Goal: Task Accomplishment & Management: Manage account settings

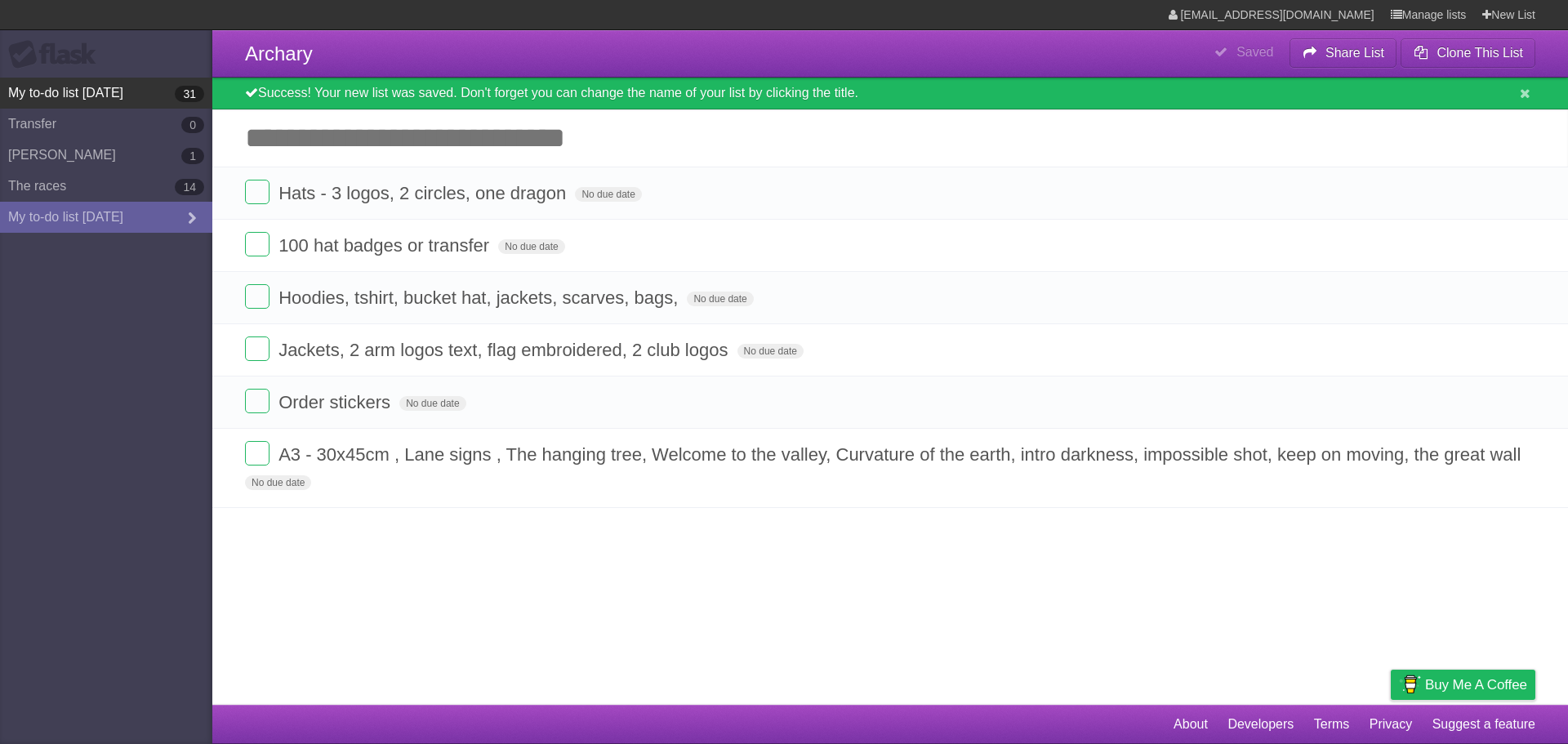
click at [65, 88] on link "My to-do list [DATE] 31" at bounding box center [106, 93] width 212 height 31
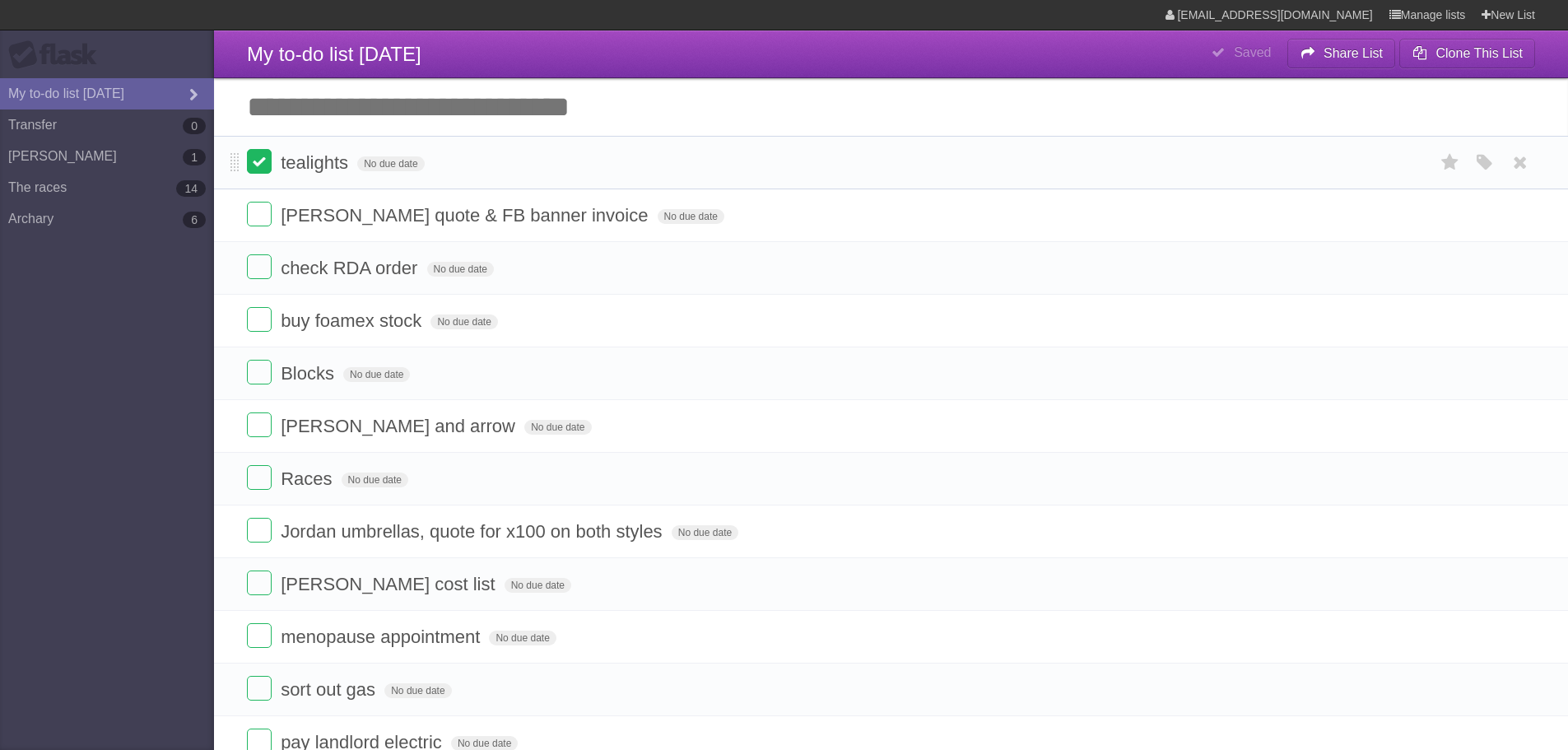
click at [259, 163] on label at bounding box center [259, 160] width 24 height 24
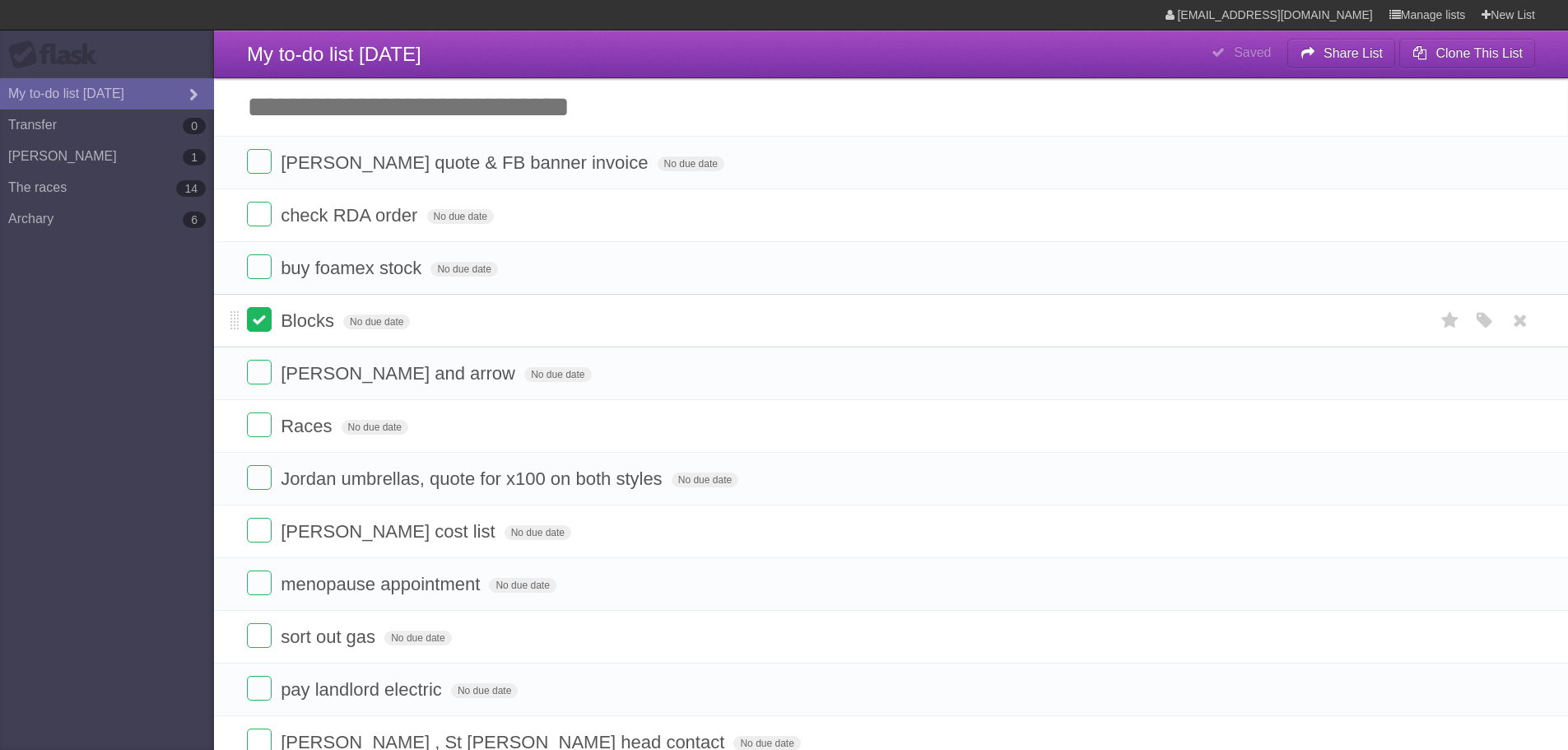
click at [258, 321] on label at bounding box center [259, 319] width 24 height 24
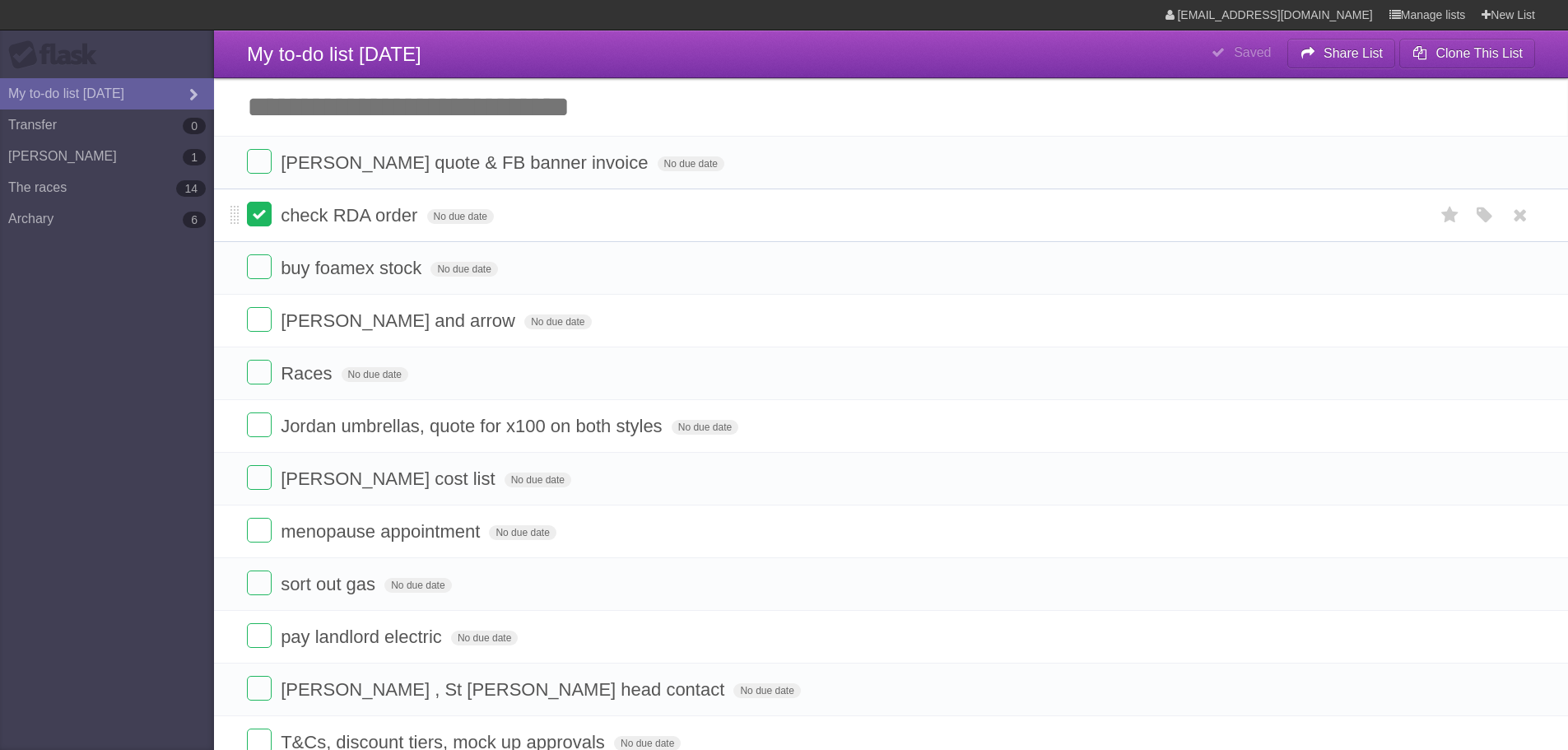
click at [258, 214] on label at bounding box center [259, 213] width 24 height 24
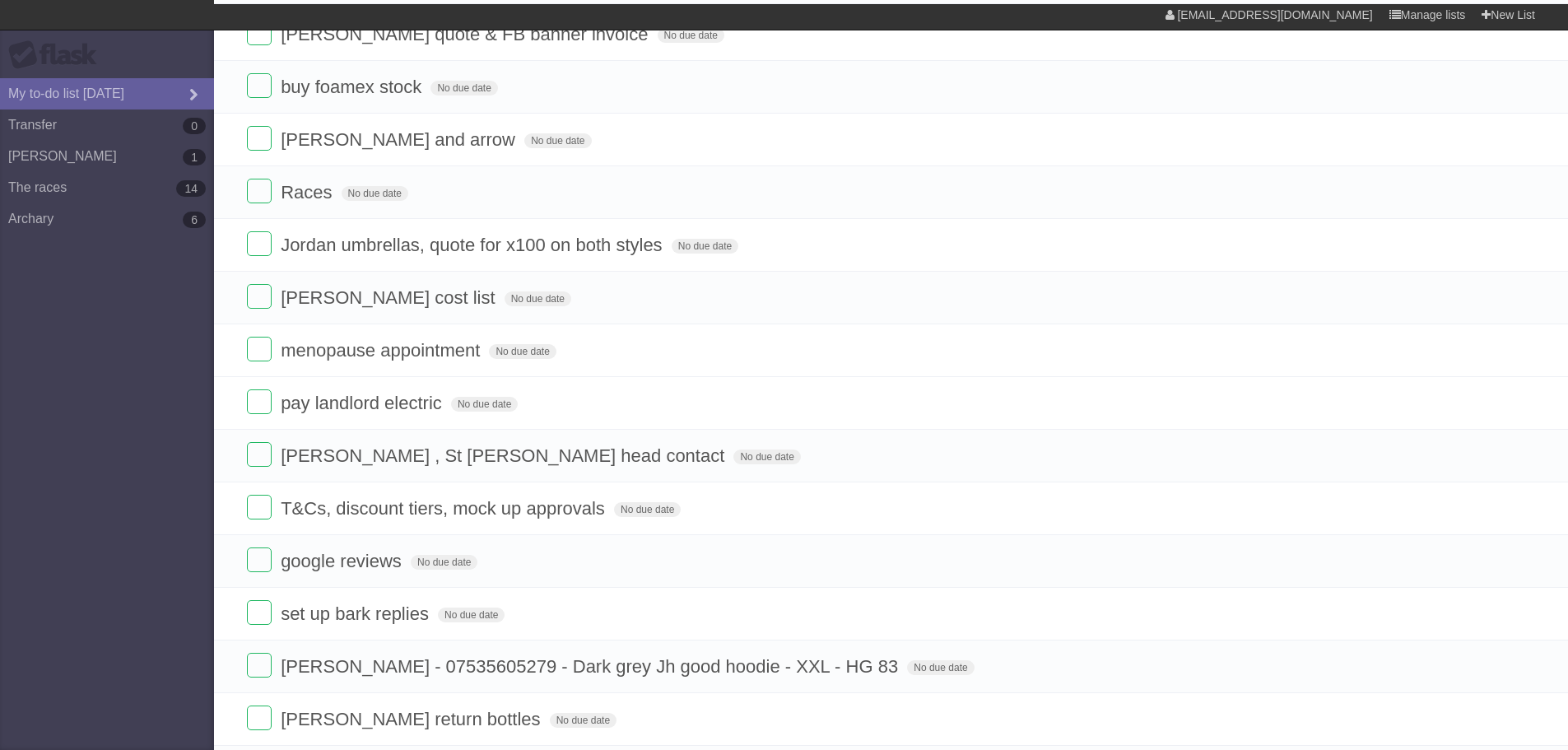
scroll to position [132, 0]
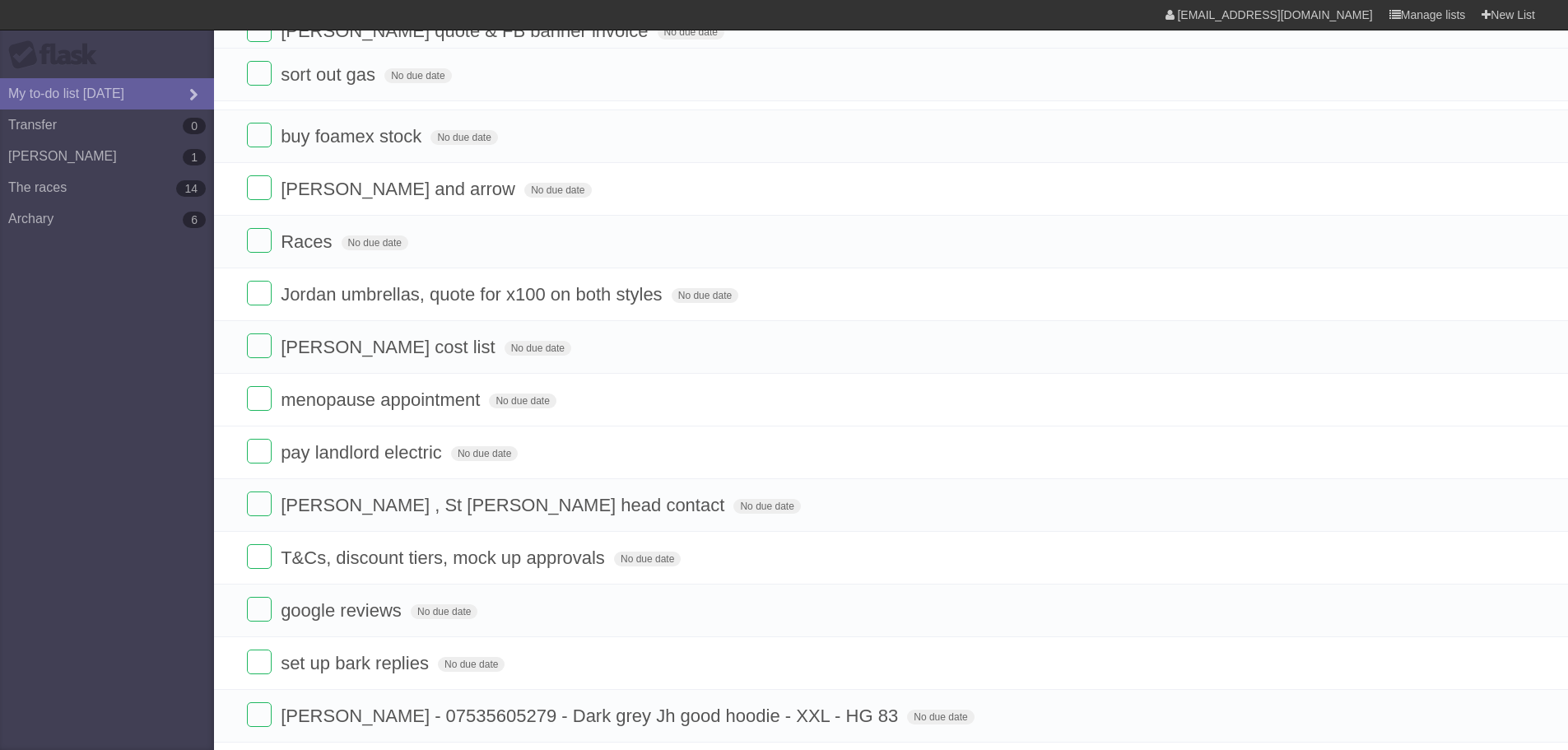
drag, startPoint x: 233, startPoint y: 284, endPoint x: 211, endPoint y: 71, distance: 214.1
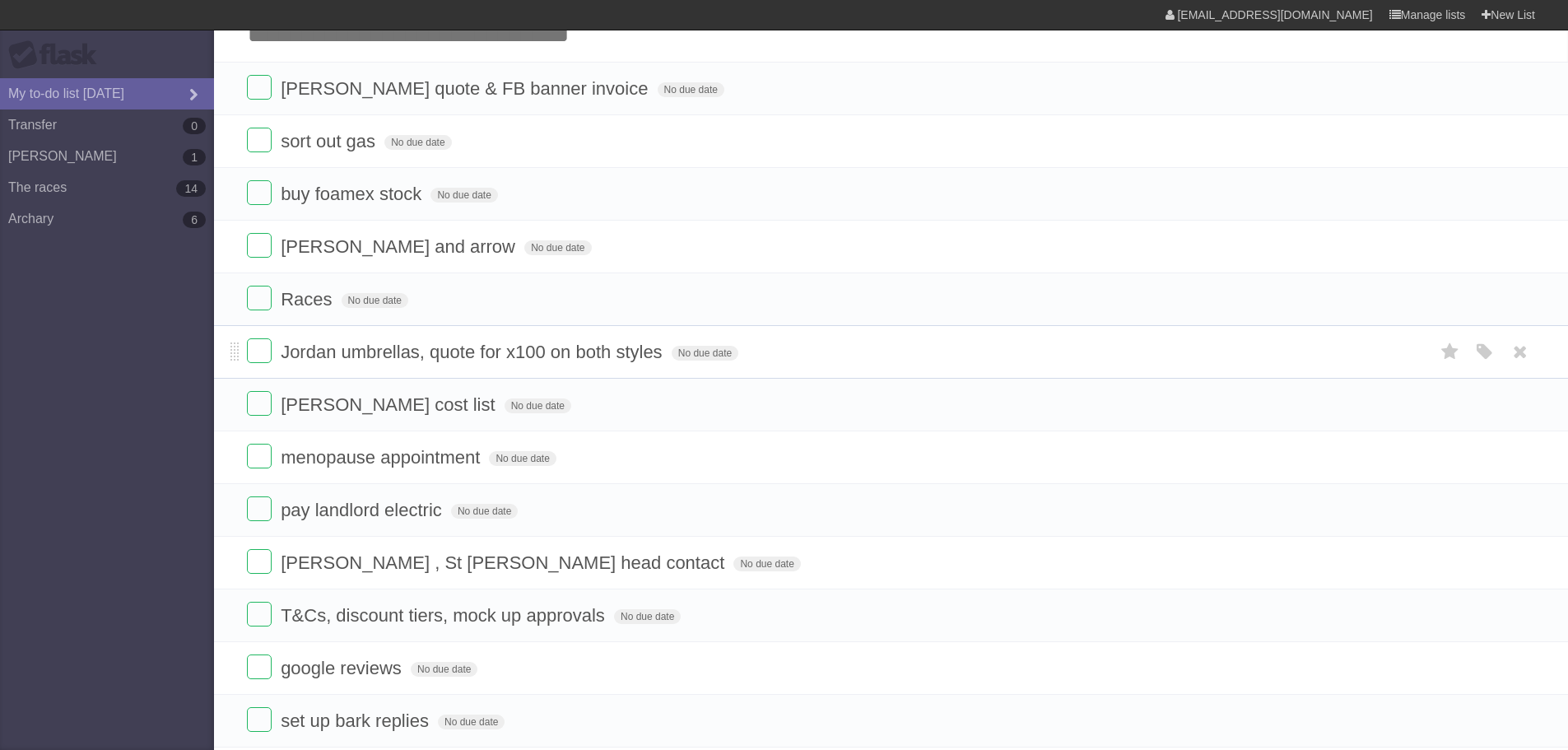
scroll to position [0, 0]
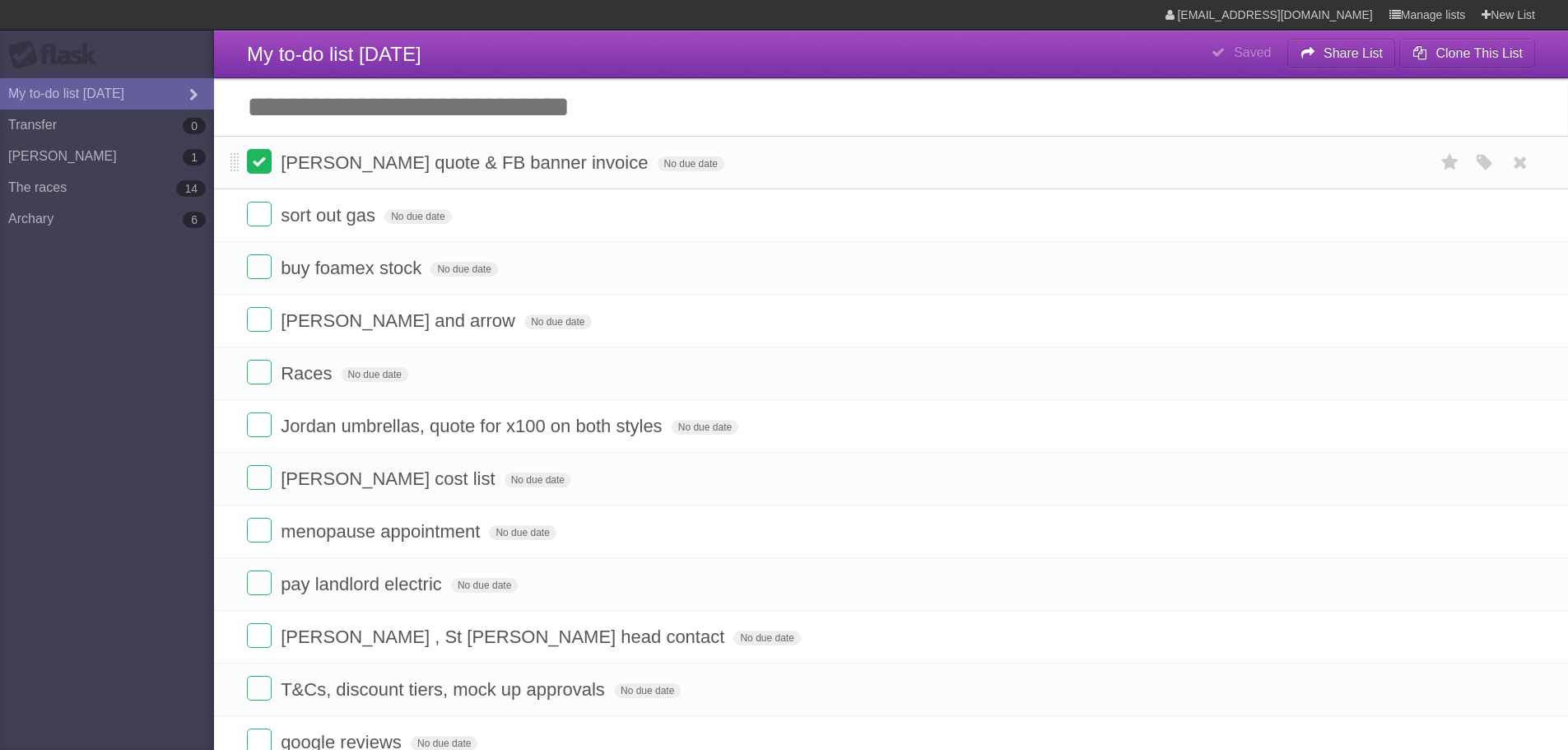
click at [258, 167] on label at bounding box center [259, 160] width 24 height 24
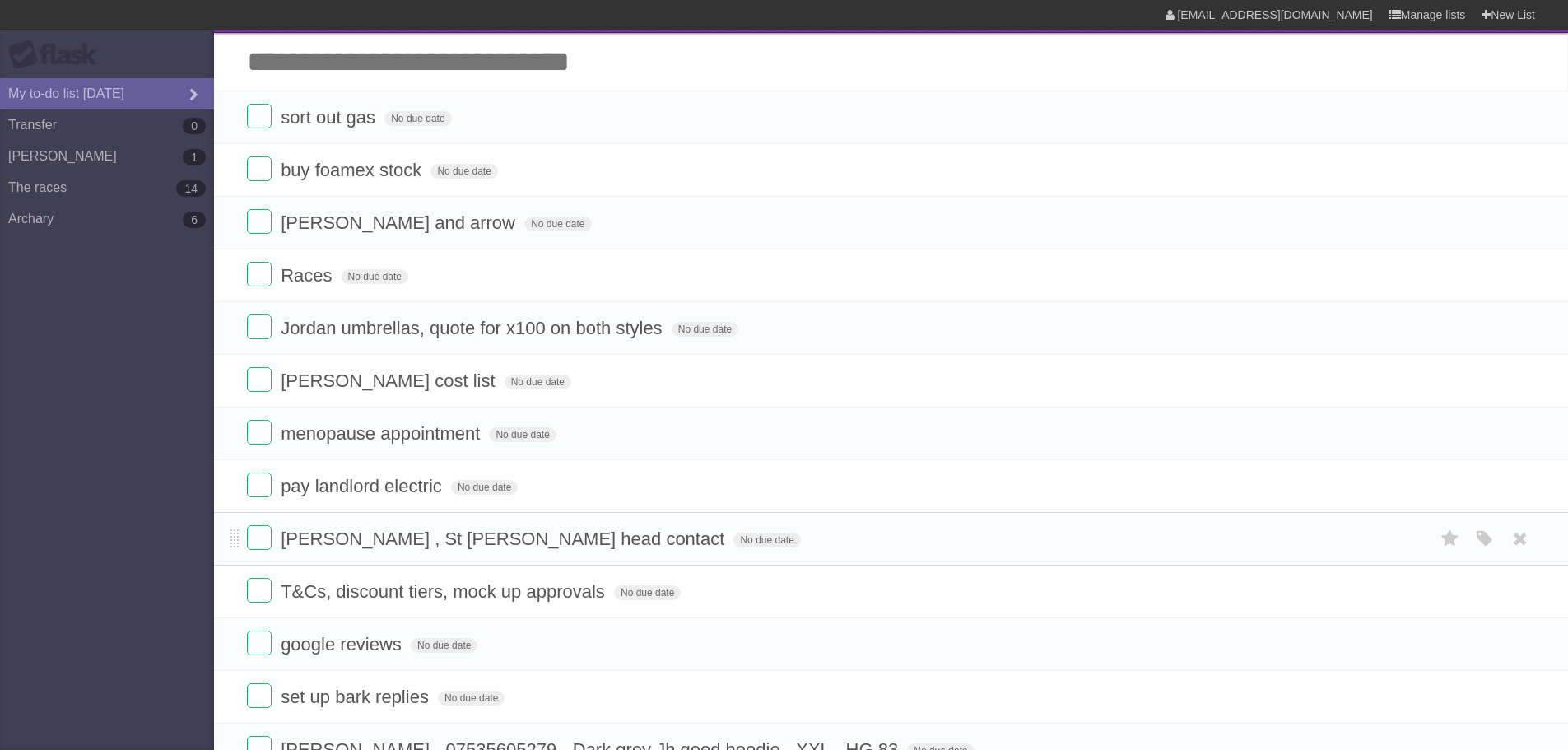
scroll to position [82, 0]
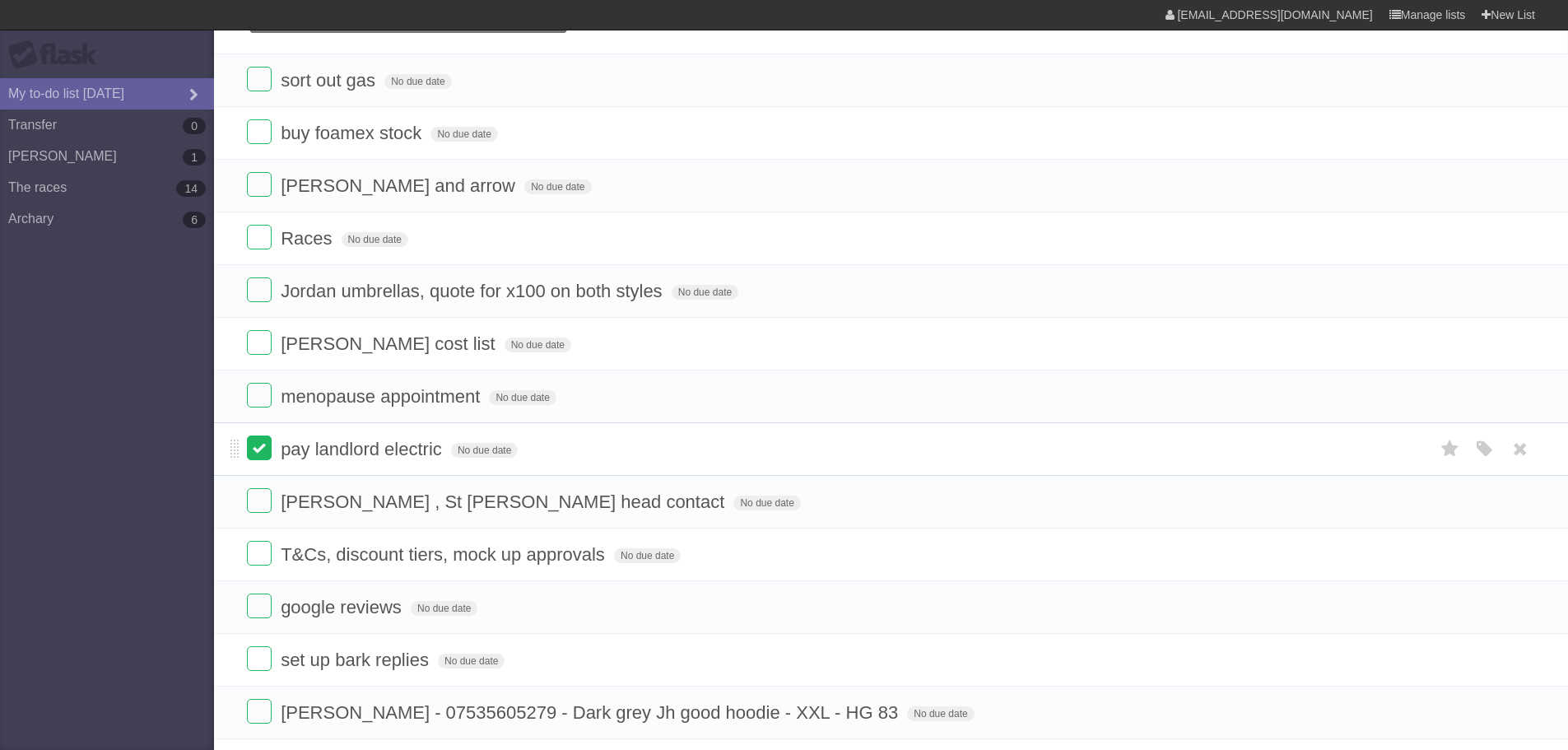
click at [271, 451] on label at bounding box center [259, 447] width 24 height 24
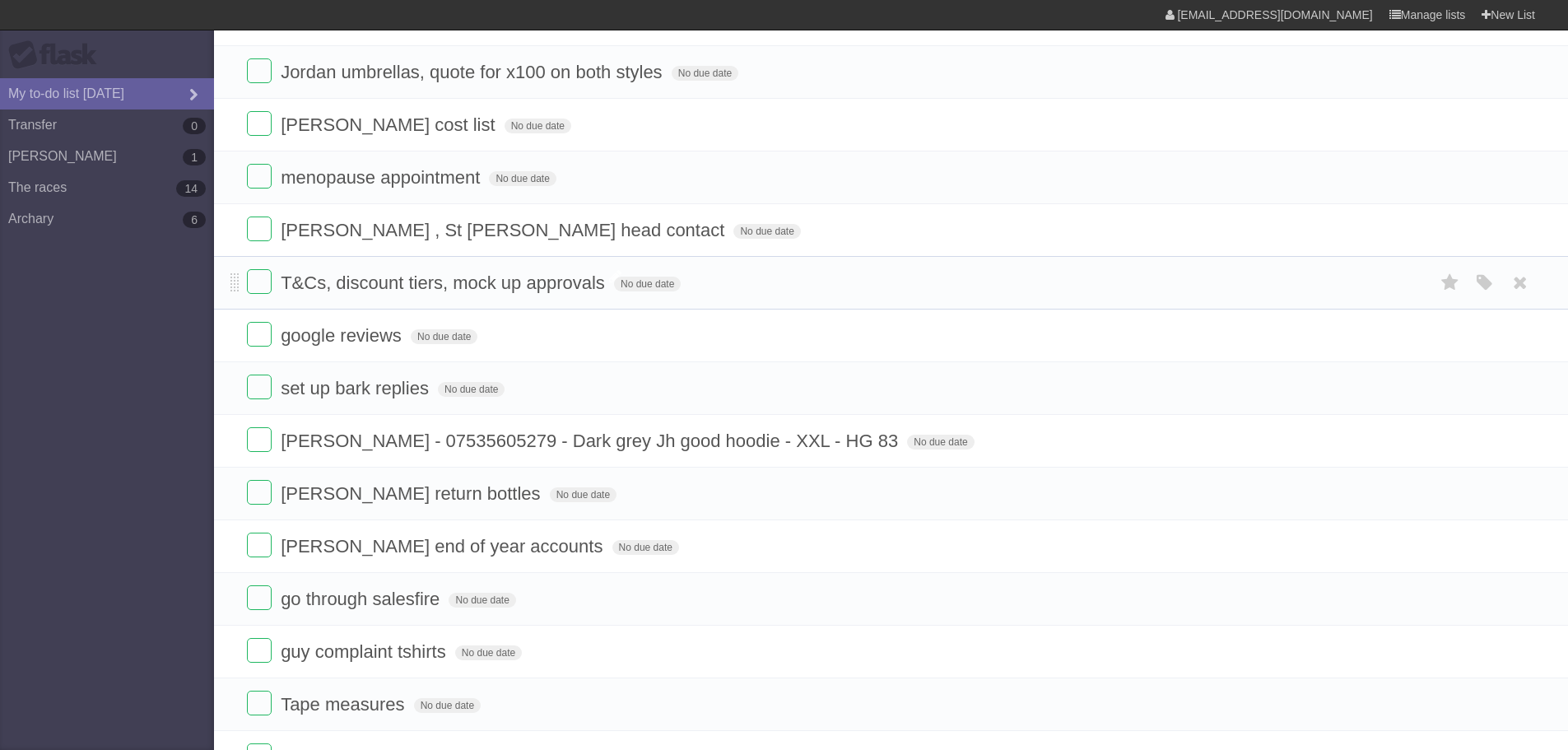
scroll to position [330, 0]
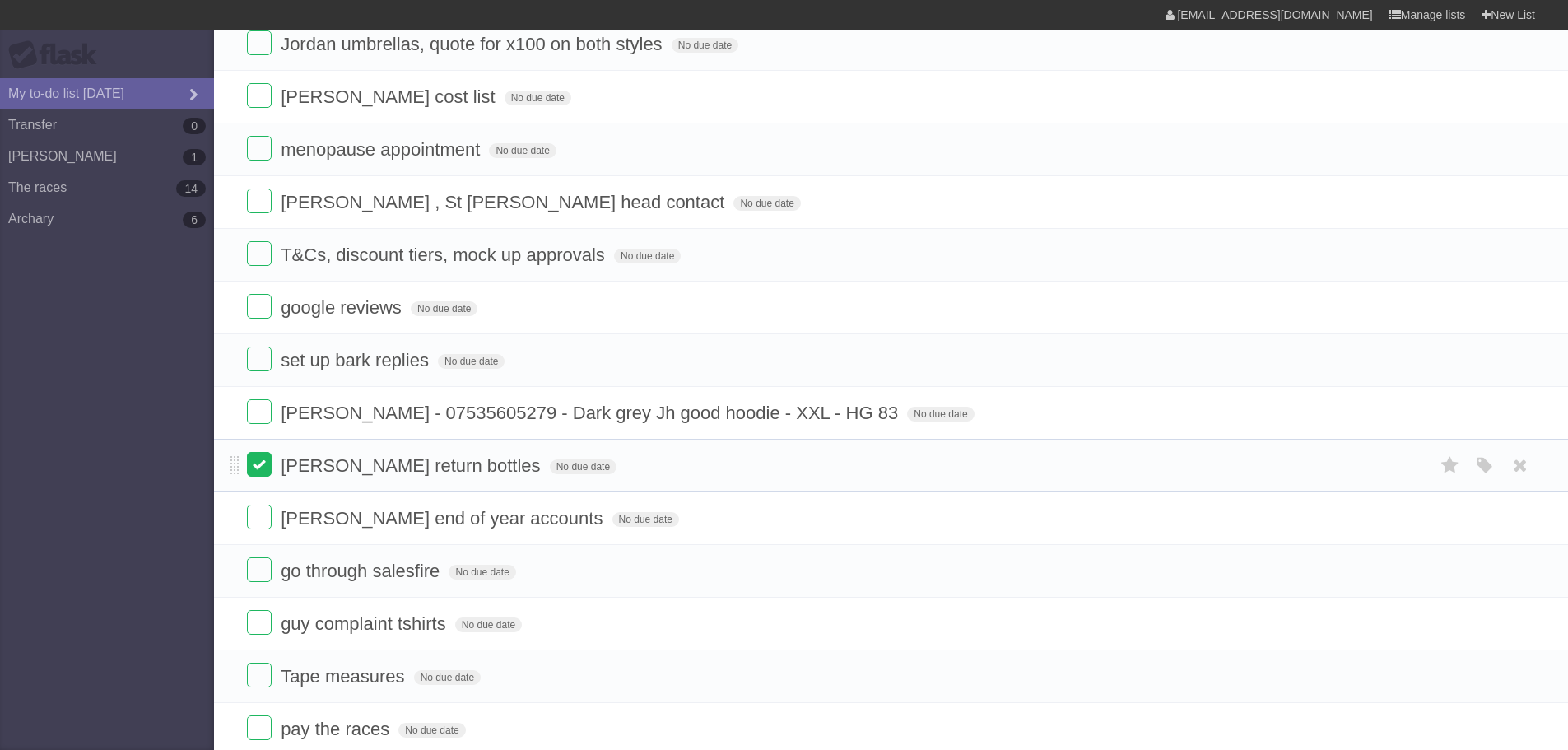
click at [259, 458] on label at bounding box center [259, 463] width 24 height 24
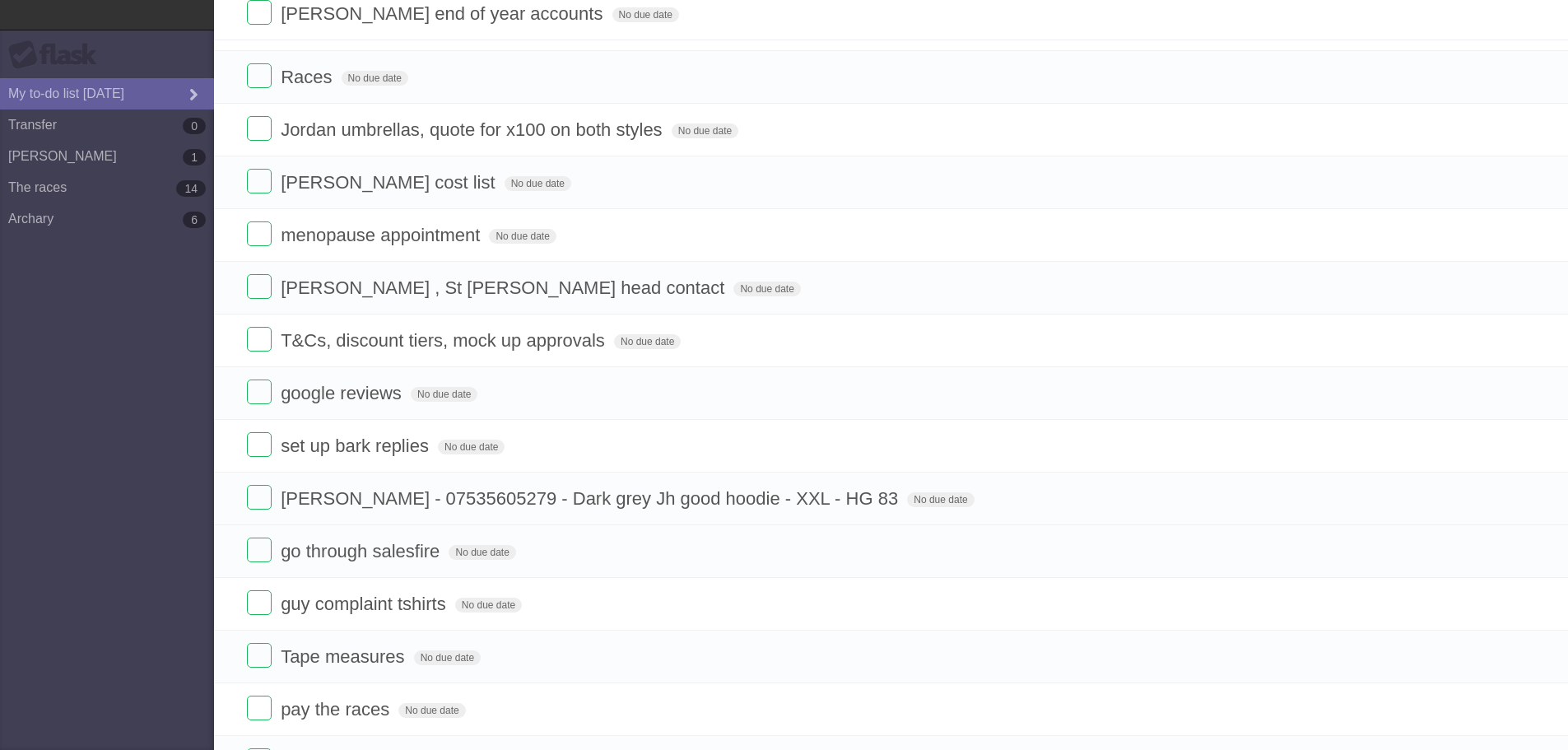
scroll to position [263, 0]
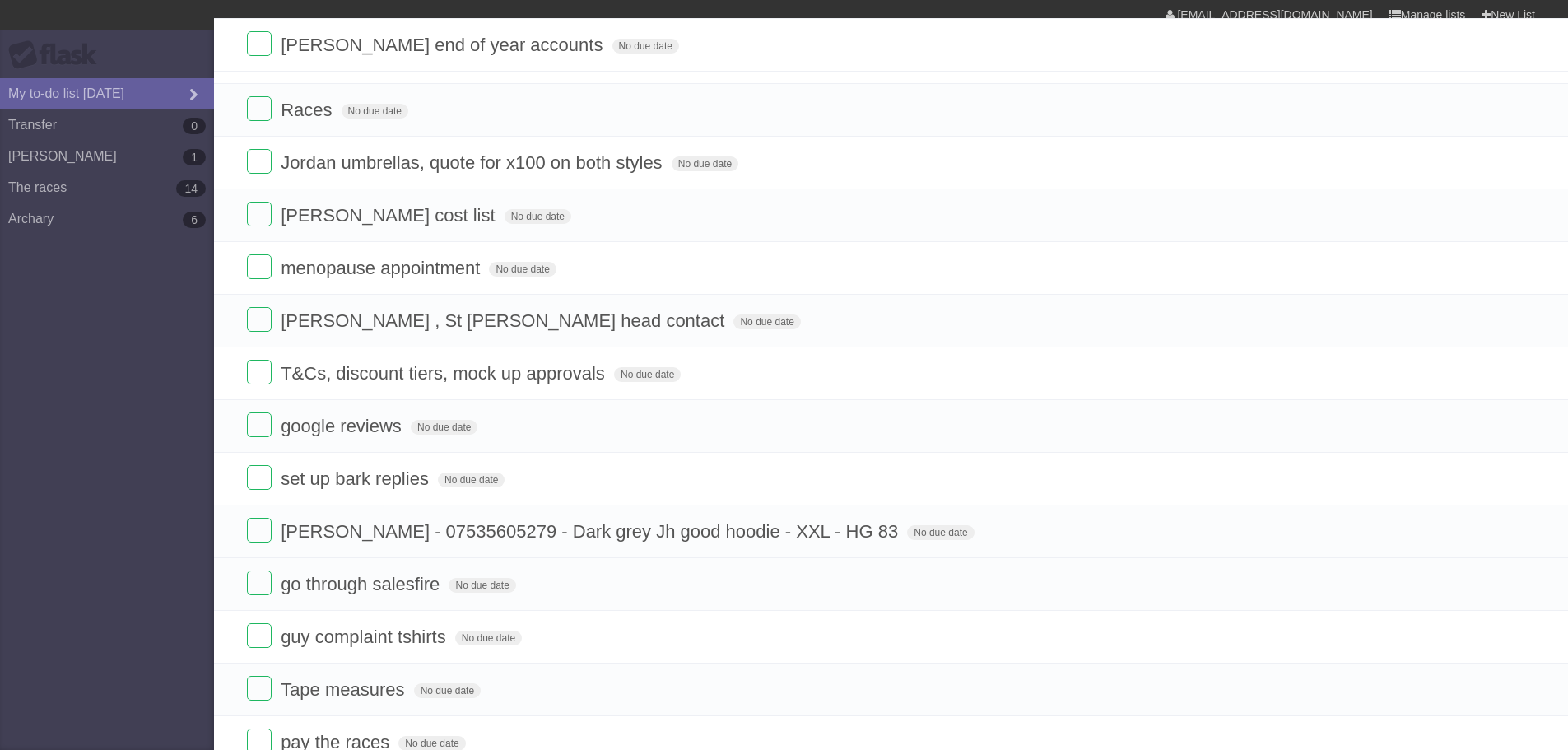
drag, startPoint x: 232, startPoint y: 383, endPoint x: 210, endPoint y: 46, distance: 337.7
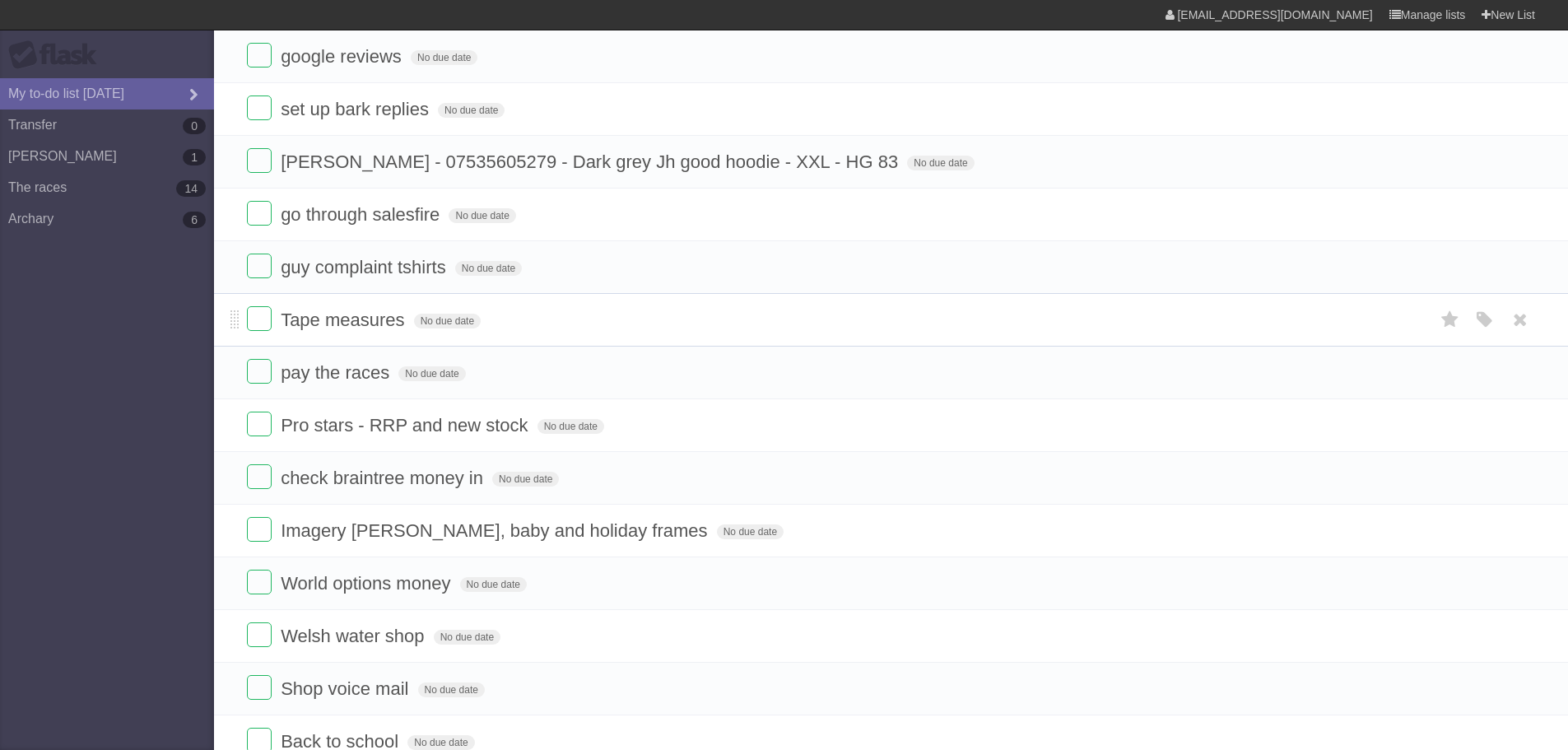
scroll to position [659, 0]
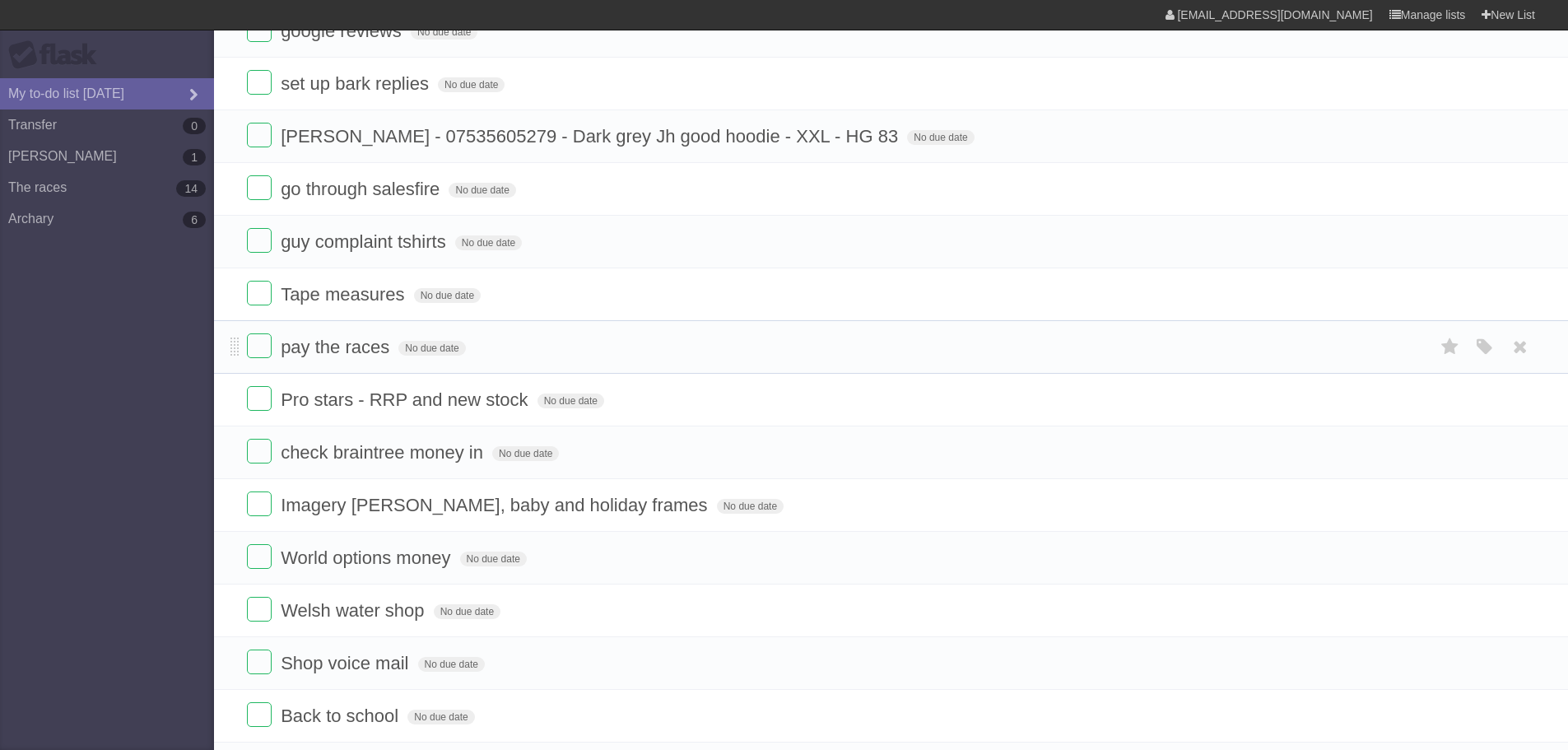
click at [267, 352] on label at bounding box center [259, 345] width 24 height 24
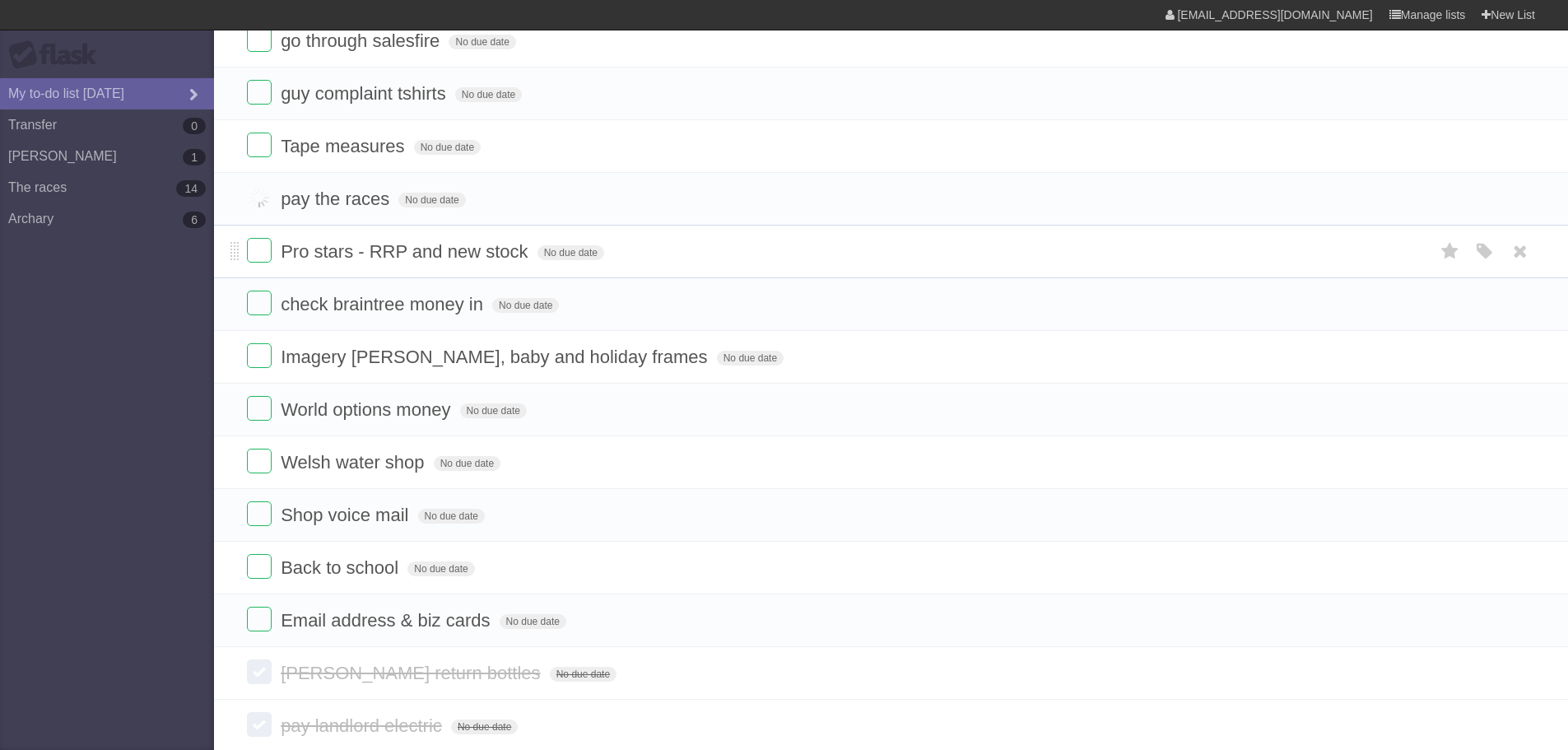
scroll to position [823, 0]
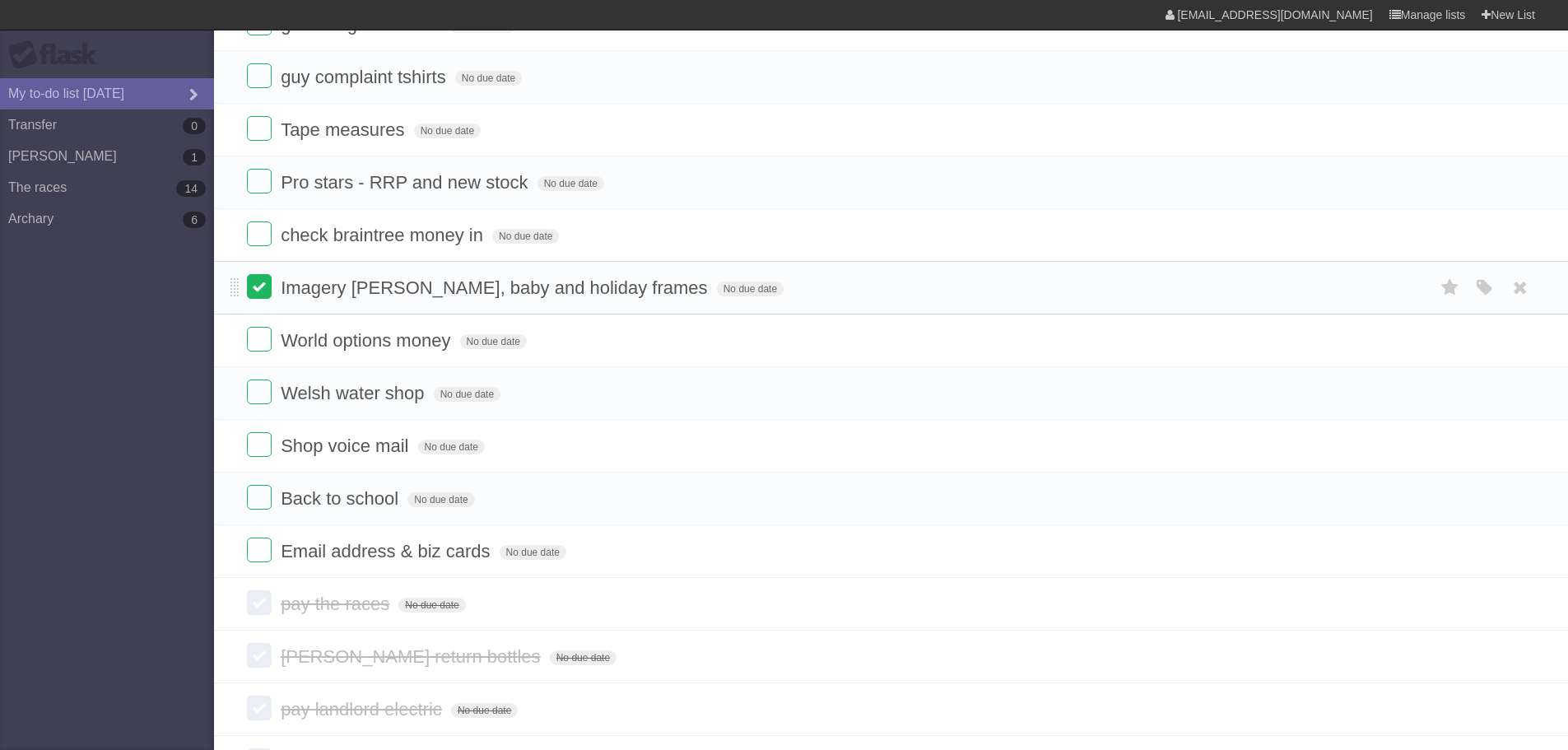
click at [269, 288] on label at bounding box center [259, 286] width 24 height 24
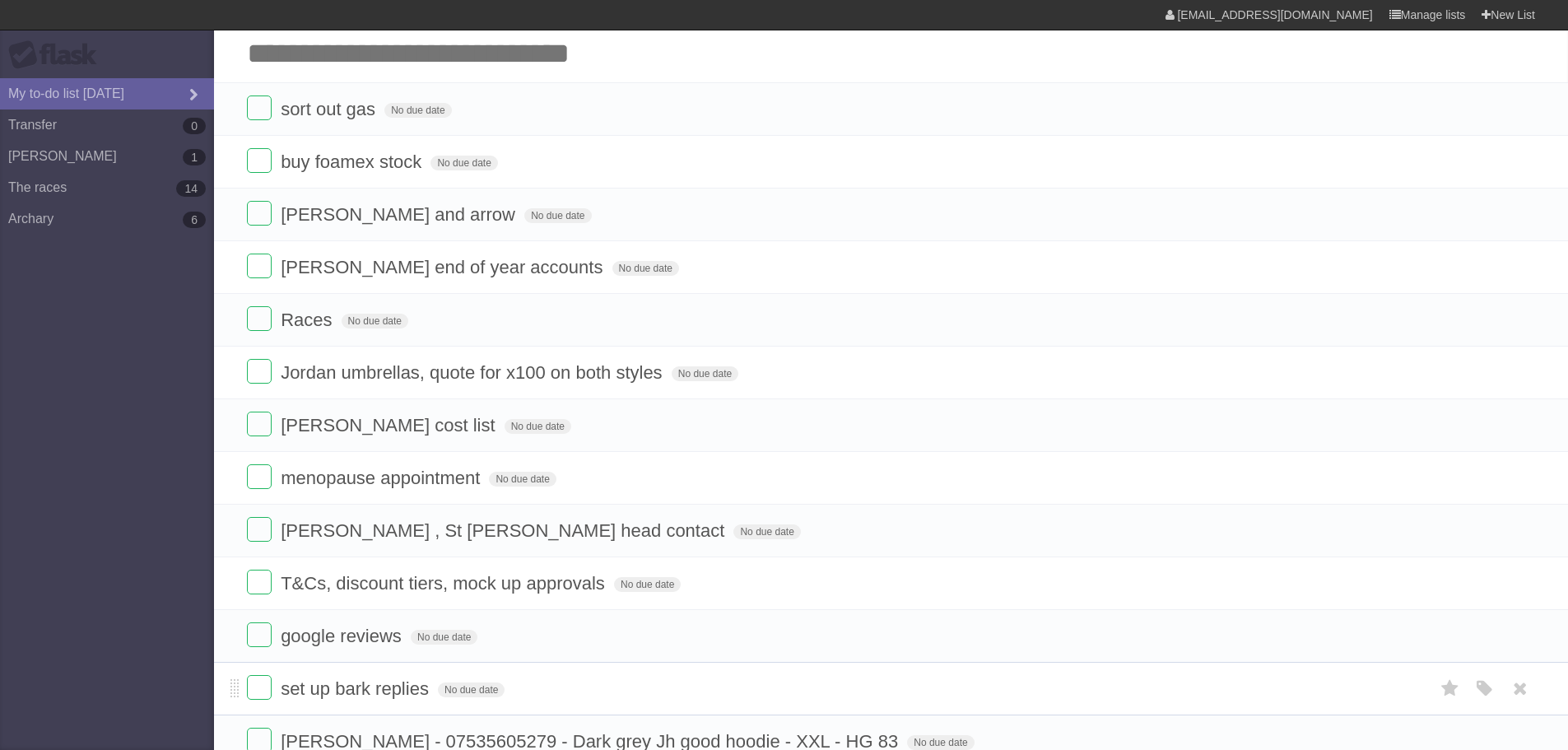
scroll to position [0, 0]
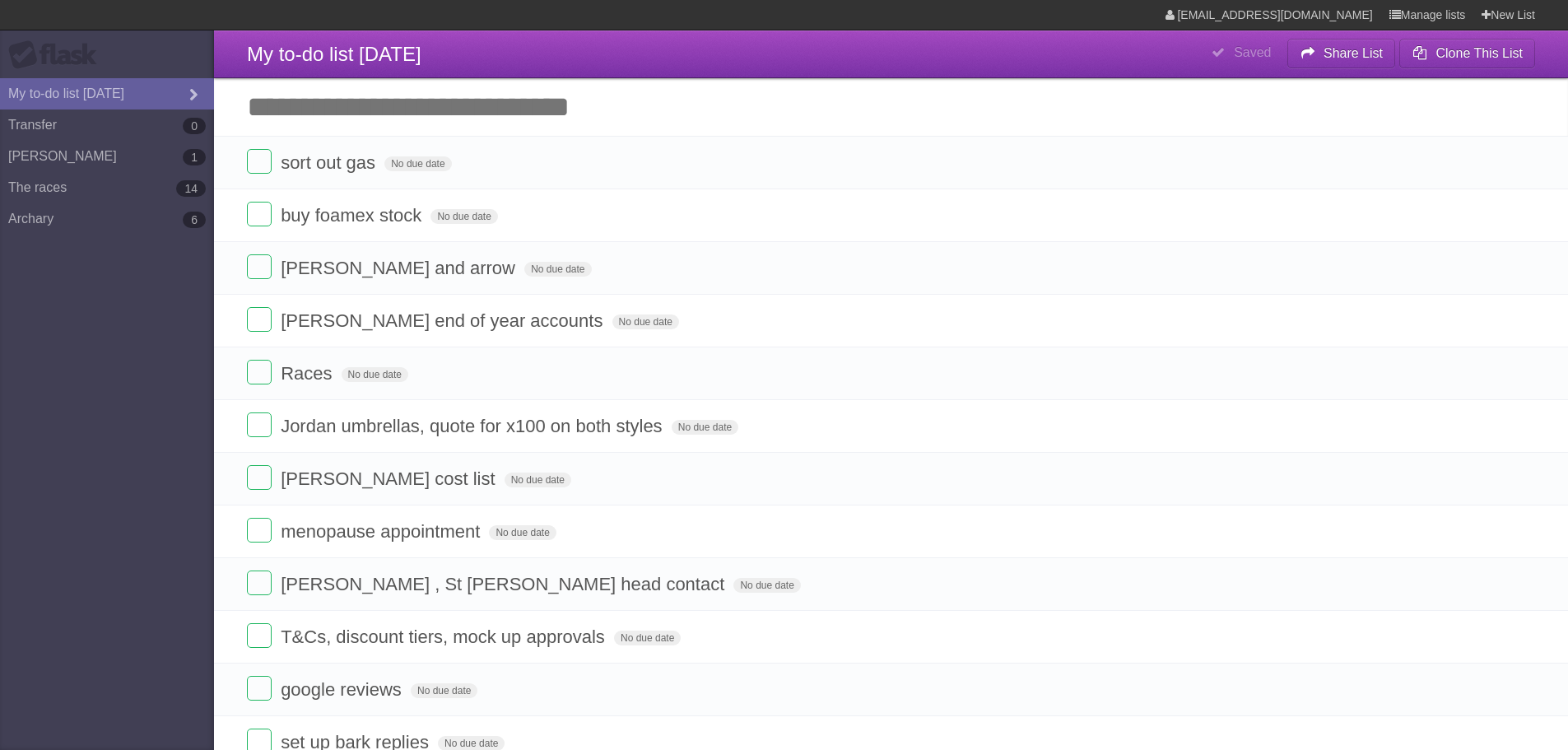
click at [284, 117] on input "Add another task" at bounding box center [891, 107] width 1354 height 58
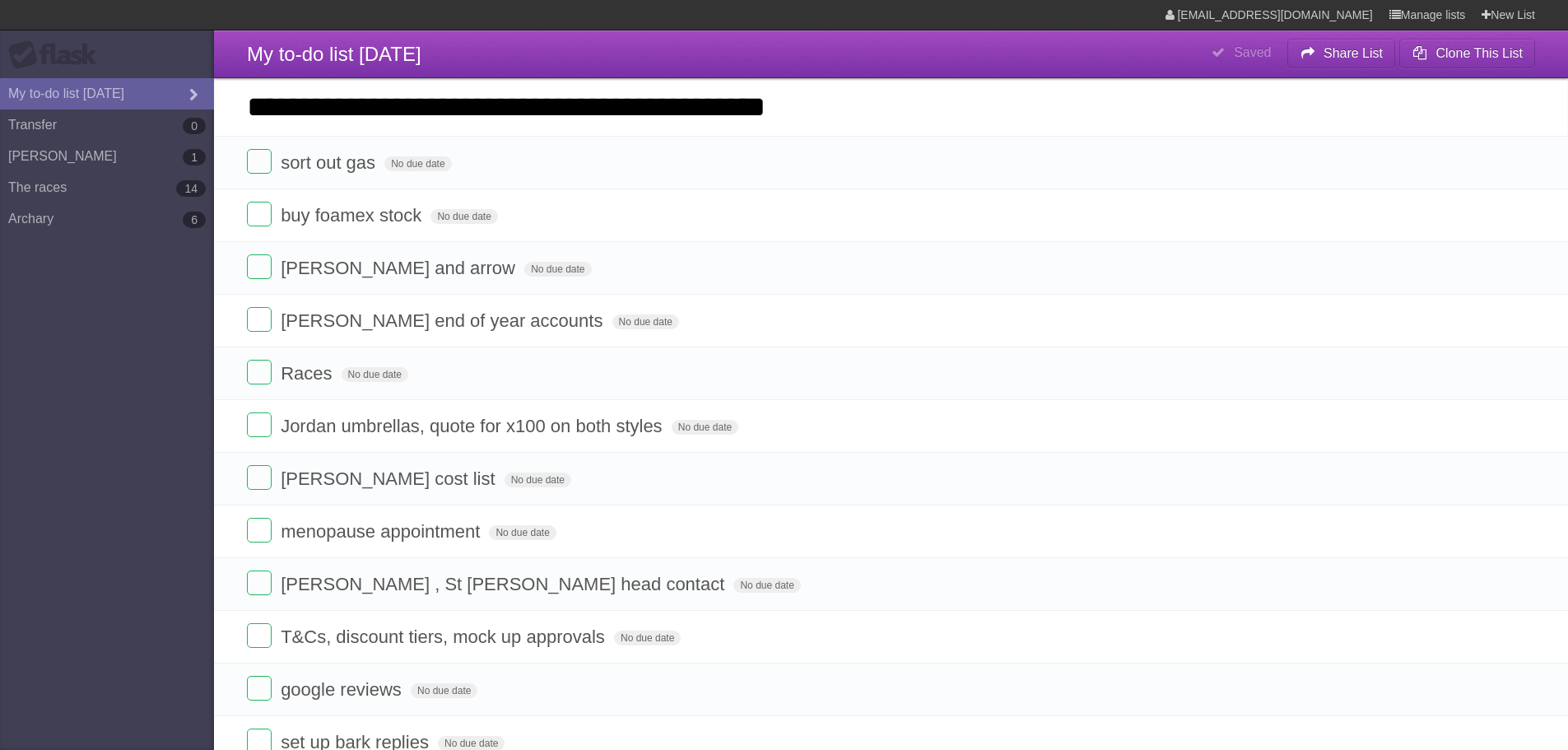
type input "**********"
click input "*********" at bounding box center [0, 0] width 0 height 0
click at [865, 107] on input "**********" at bounding box center [891, 107] width 1354 height 58
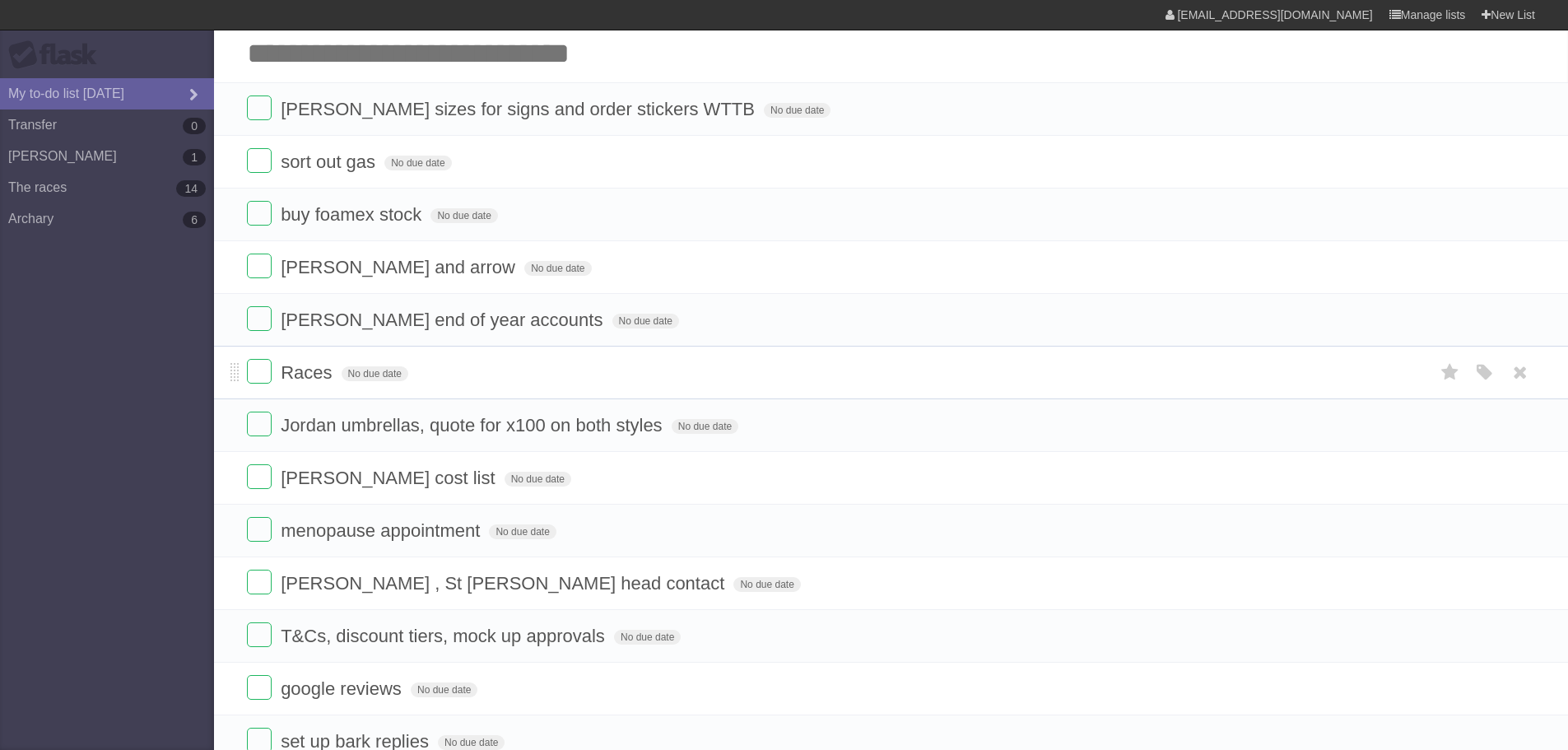
scroll to position [82, 0]
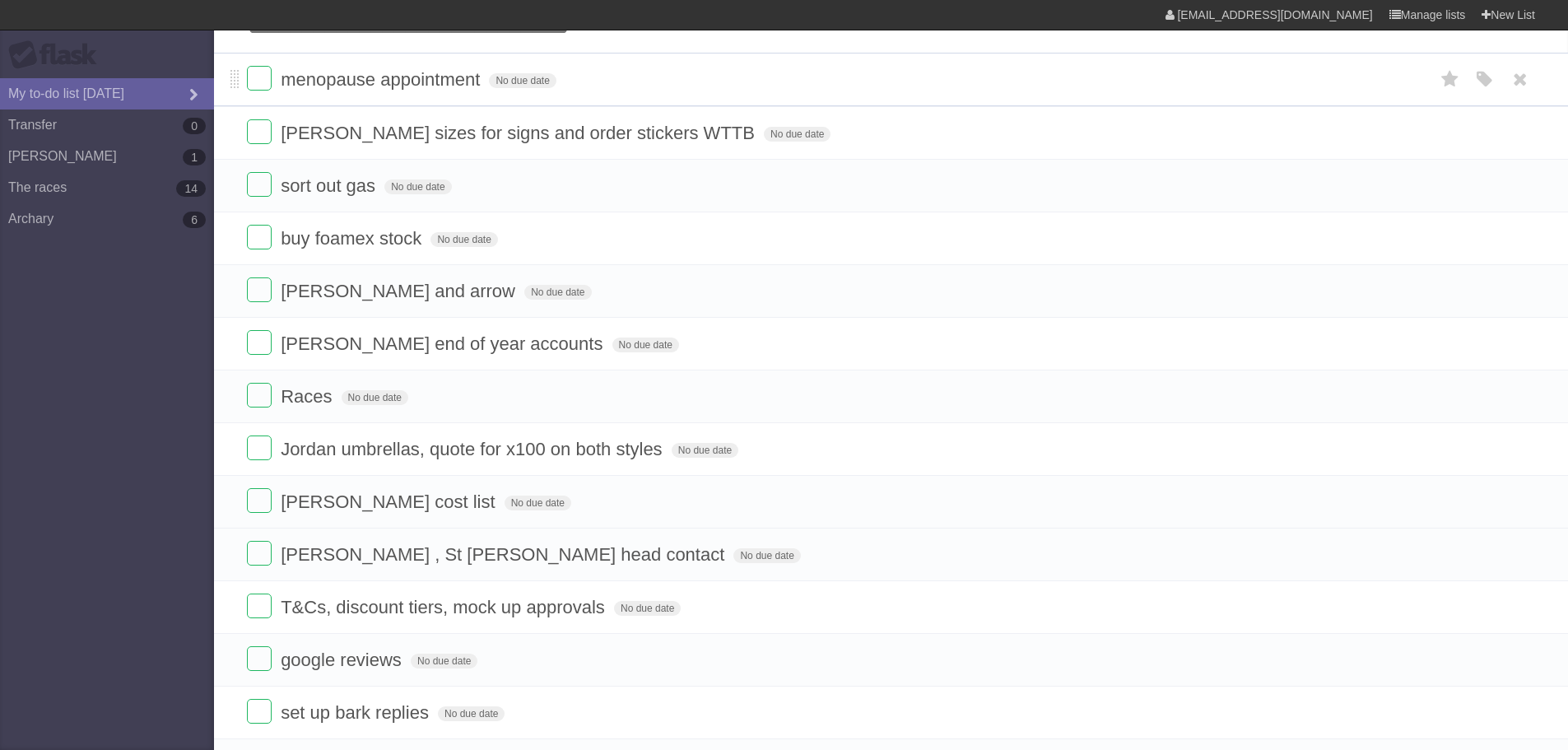
drag, startPoint x: 234, startPoint y: 504, endPoint x: 215, endPoint y: 77, distance: 427.4
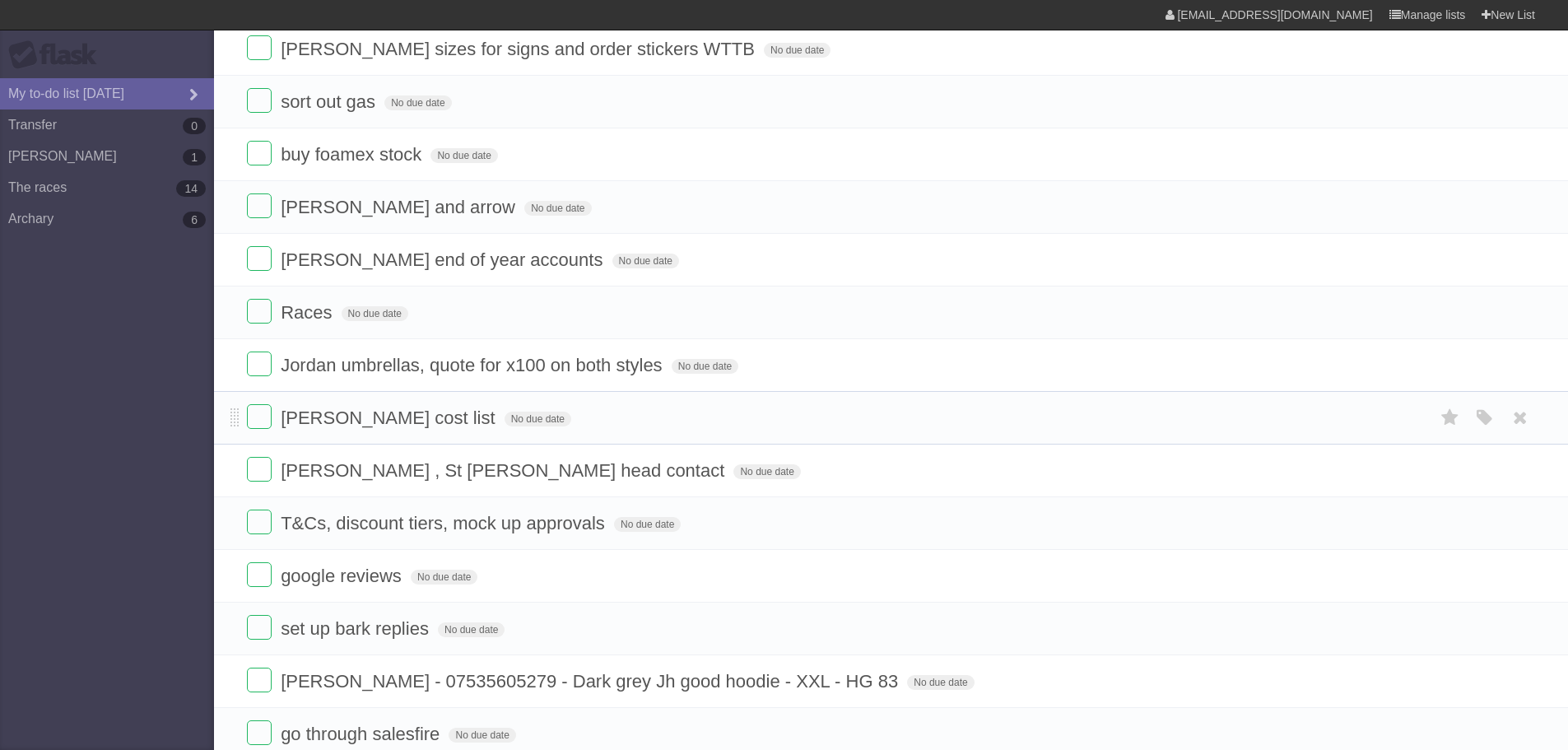
scroll to position [0, 0]
